Goal: Task Accomplishment & Management: Use online tool/utility

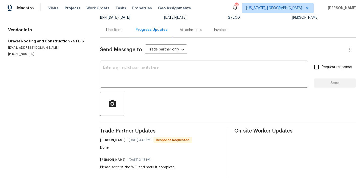
scroll to position [11, 0]
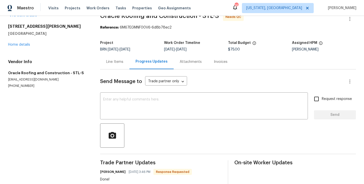
click at [115, 65] on div "Line Items" at bounding box center [114, 61] width 29 height 15
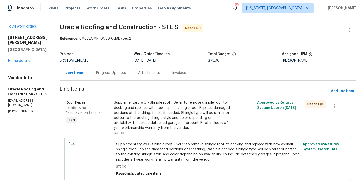
click at [119, 115] on div "Supplementary WO - Shingle roof - Seller to remove shingle roof to decking and …" at bounding box center [172, 115] width 117 height 30
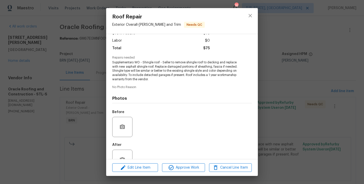
scroll to position [49, 0]
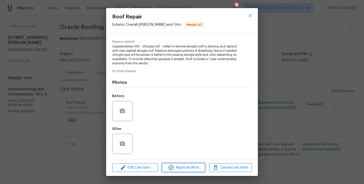
click at [201, 167] on span "Approve Work" at bounding box center [184, 168] width 40 height 6
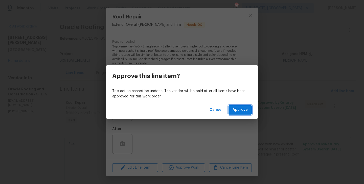
click at [247, 111] on span "Approve" at bounding box center [240, 110] width 15 height 6
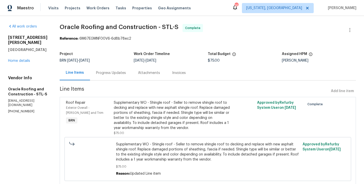
click at [109, 72] on div "Progress Updates" at bounding box center [111, 73] width 30 height 5
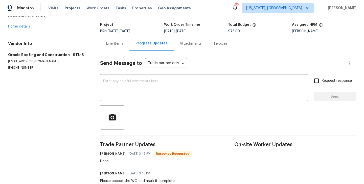
scroll to position [43, 0]
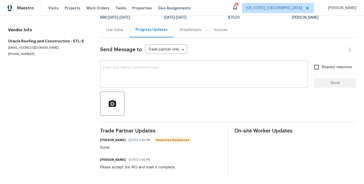
click at [117, 67] on textarea at bounding box center [204, 75] width 202 height 18
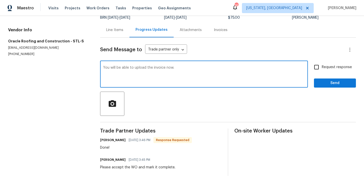
type textarea "You will be able to upload the invoice now."
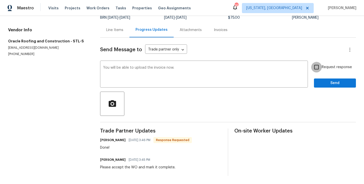
click at [320, 70] on input "Request response" at bounding box center [316, 67] width 11 height 11
checkbox input "true"
click at [333, 84] on span "Send" at bounding box center [335, 83] width 34 height 6
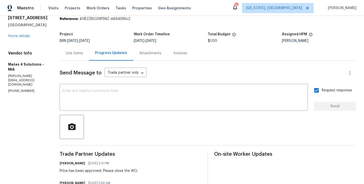
scroll to position [20, 0]
